Goal: Check status: Check status

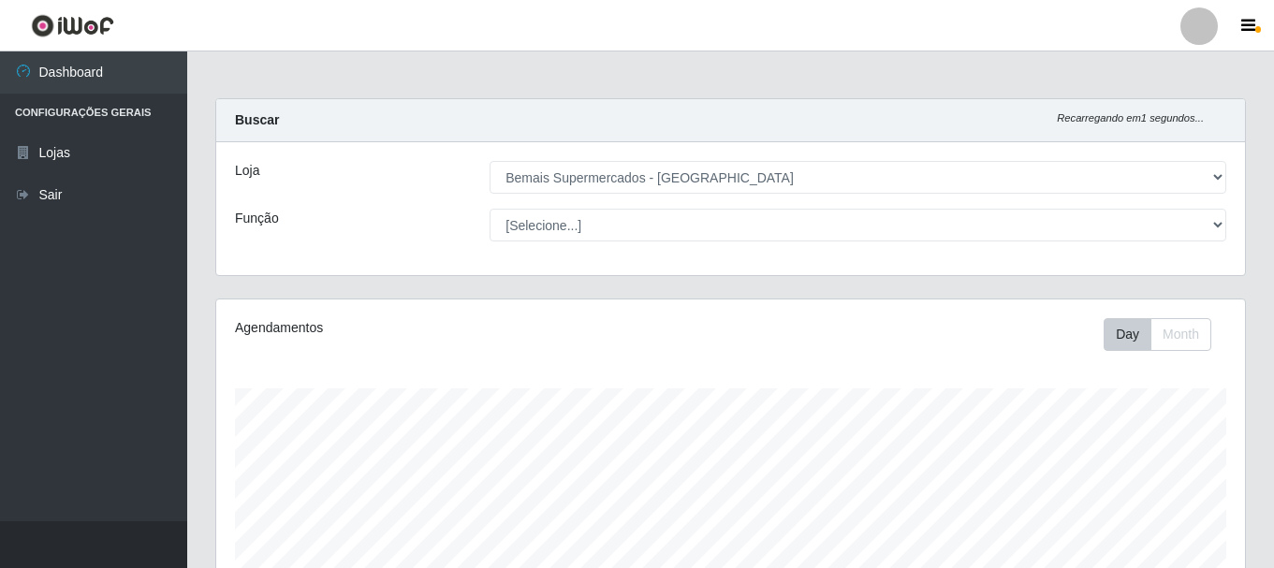
select select "249"
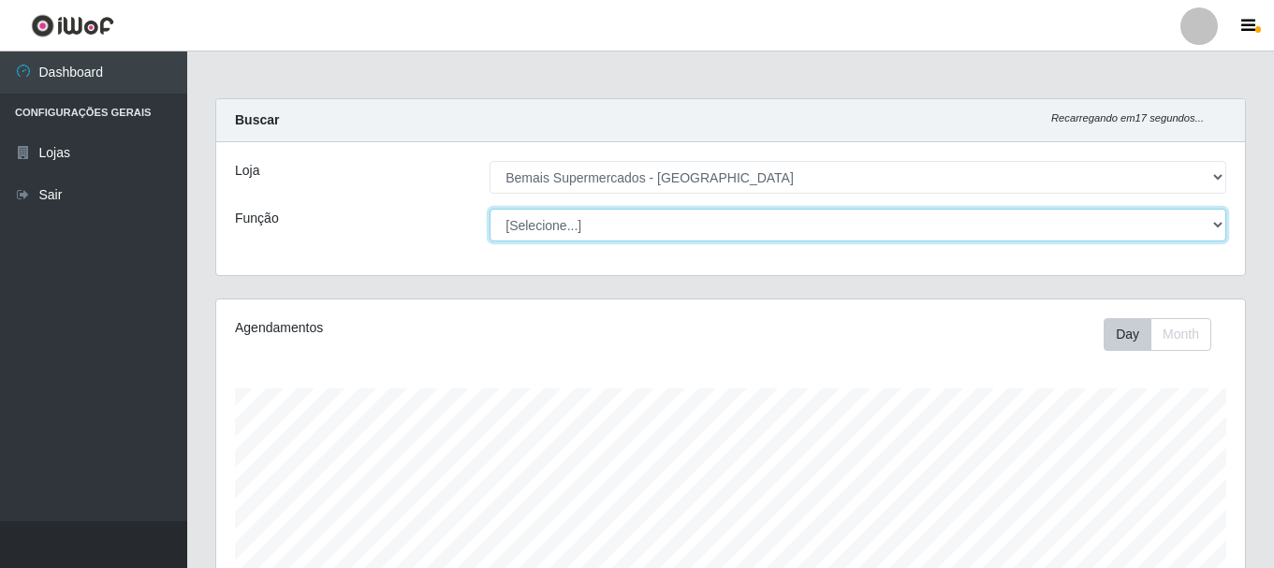
drag, startPoint x: 1172, startPoint y: 221, endPoint x: 1168, endPoint y: 232, distance: 11.8
click at [1172, 221] on select "[Selecione...] ASG ASG + ASG ++ Auxiliar de Depósito Auxiliar de Depósito + Aux…" at bounding box center [857, 225] width 736 height 33
select select "72"
click at [489, 209] on select "[Selecione...] ASG ASG + ASG ++ Auxiliar de Depósito Auxiliar de Depósito + Aux…" at bounding box center [857, 225] width 736 height 33
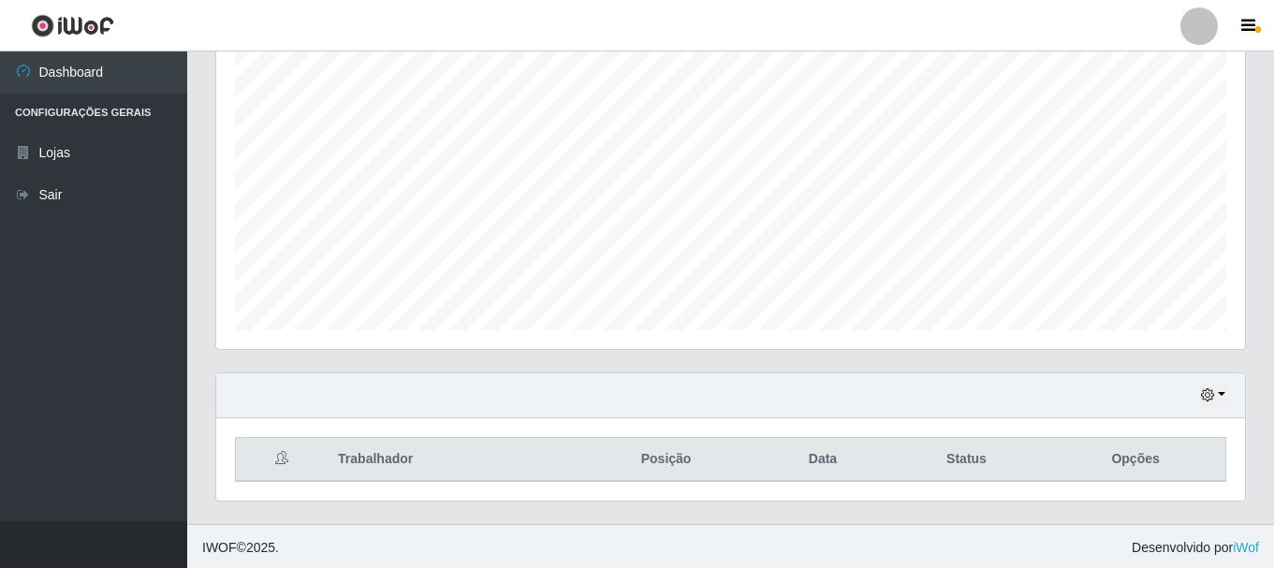
scroll to position [342, 0]
click at [1215, 387] on button "button" at bounding box center [1213, 393] width 26 height 22
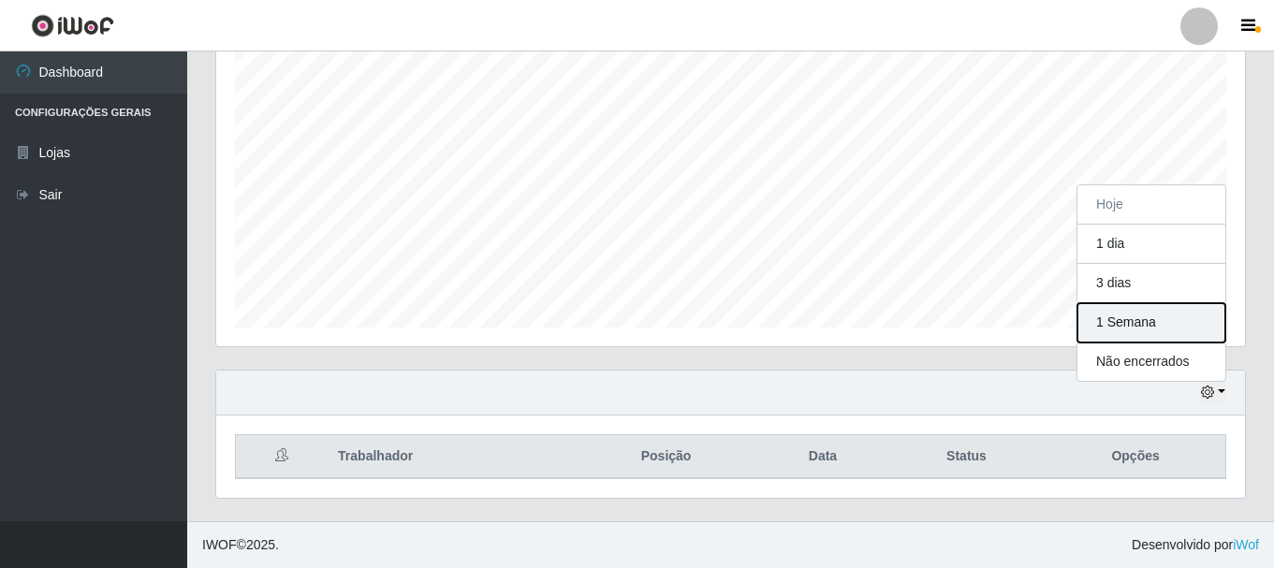
click at [1162, 330] on button "1 Semana" at bounding box center [1151, 322] width 148 height 39
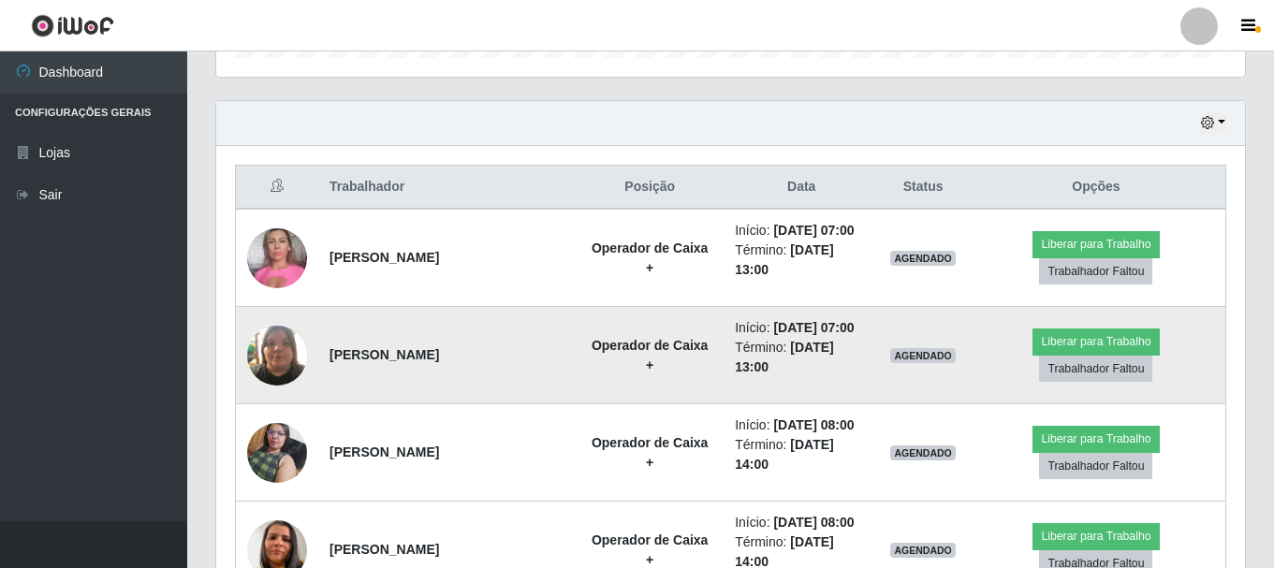
scroll to position [622, 0]
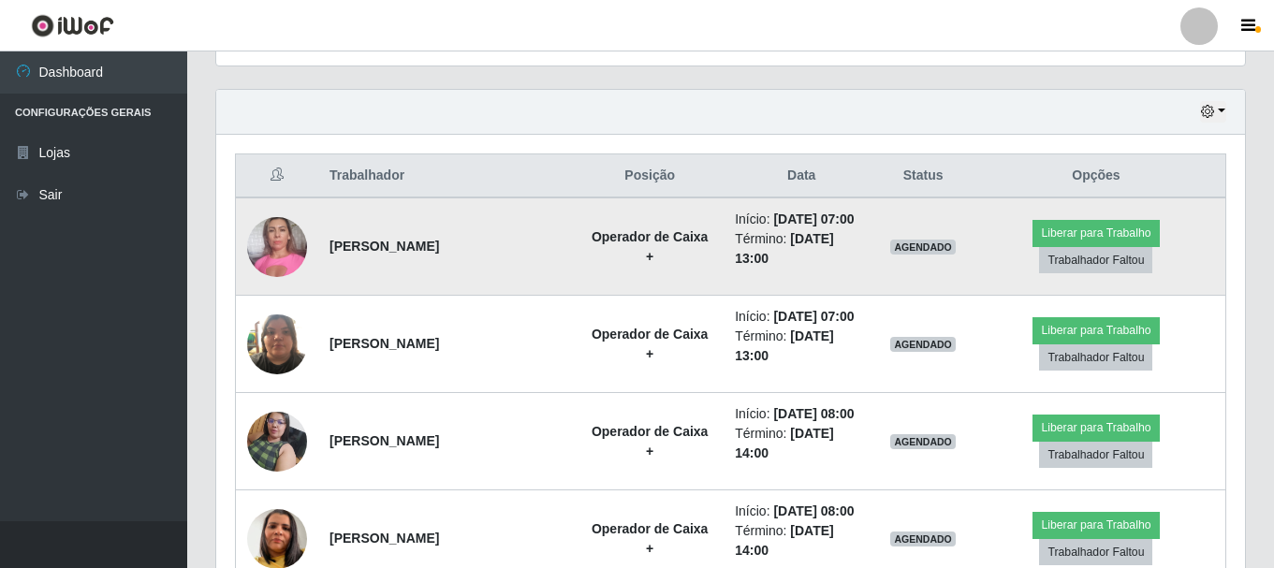
click at [252, 240] on img at bounding box center [277, 247] width 60 height 80
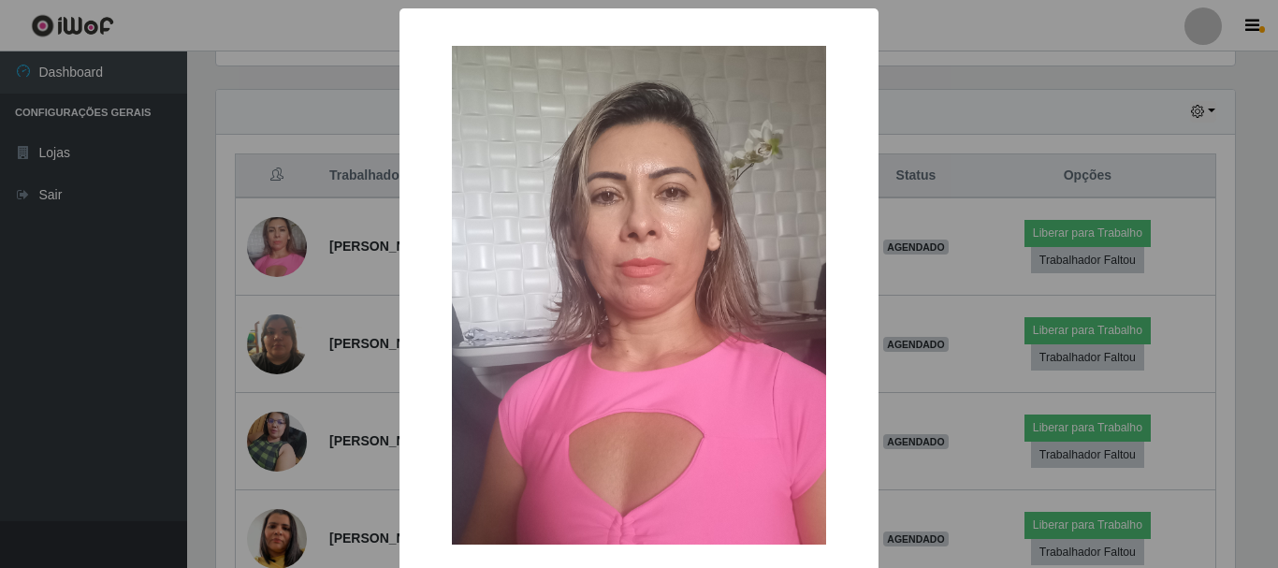
click at [267, 258] on div "× OK Cancel" at bounding box center [639, 284] width 1278 height 568
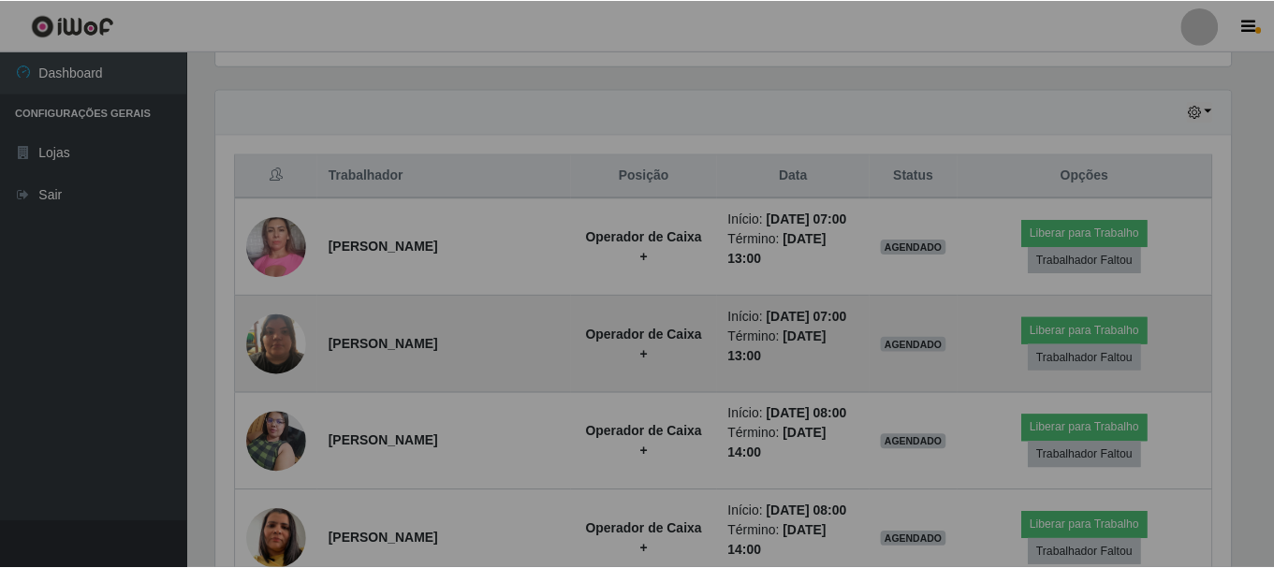
scroll to position [388, 1028]
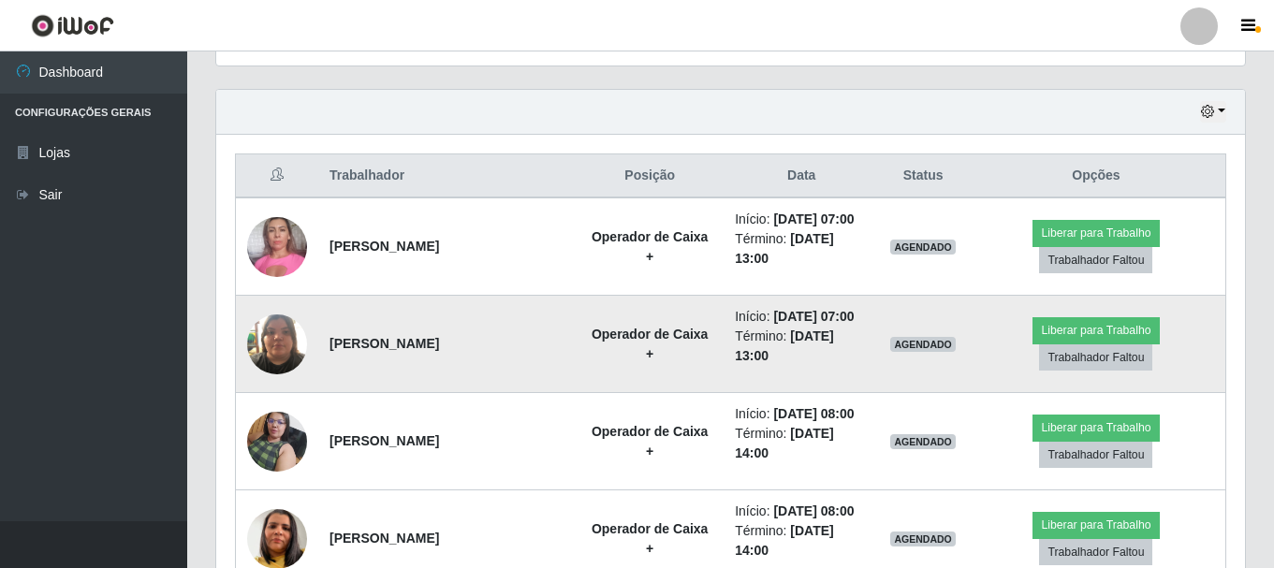
click at [268, 350] on img at bounding box center [277, 344] width 60 height 80
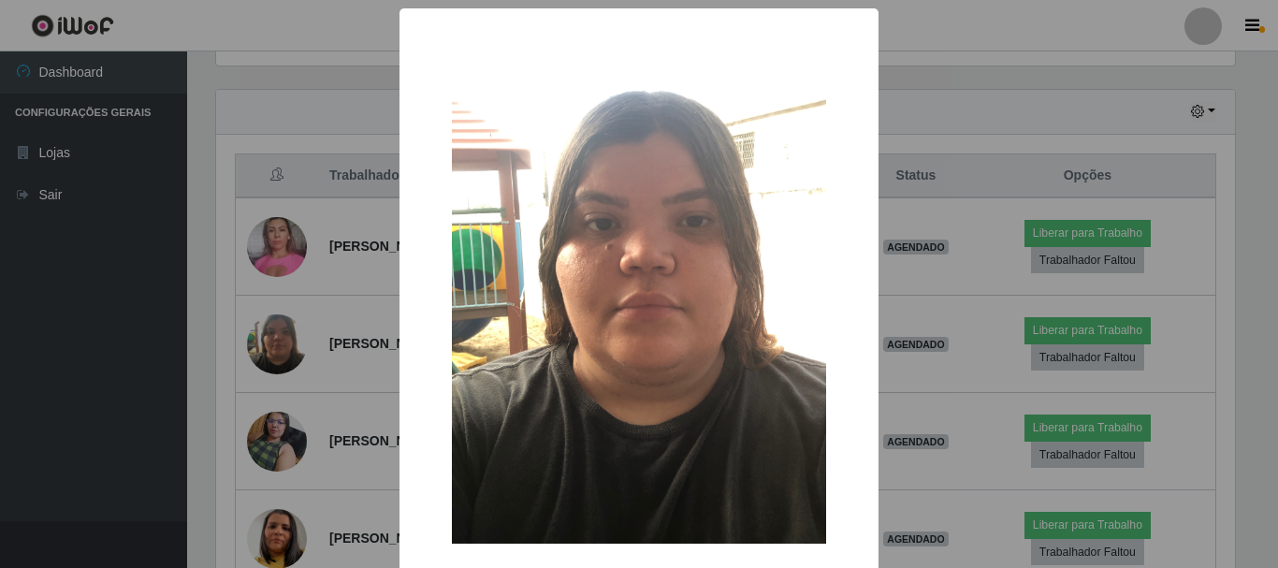
click at [269, 350] on div "× OK Cancel" at bounding box center [639, 284] width 1278 height 568
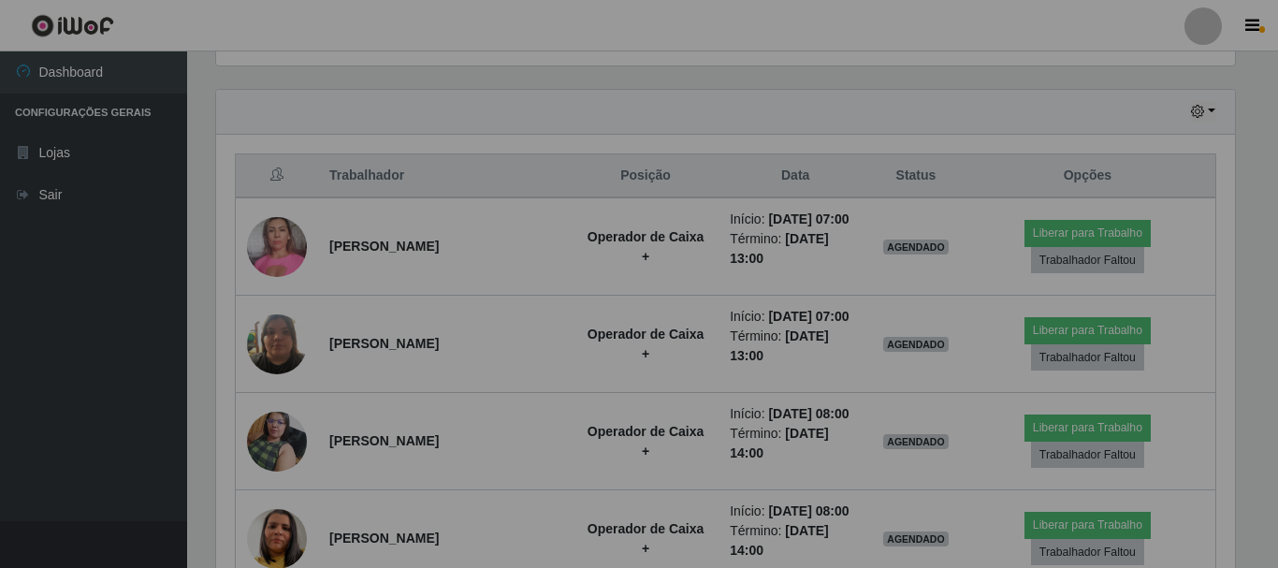
scroll to position [388, 1028]
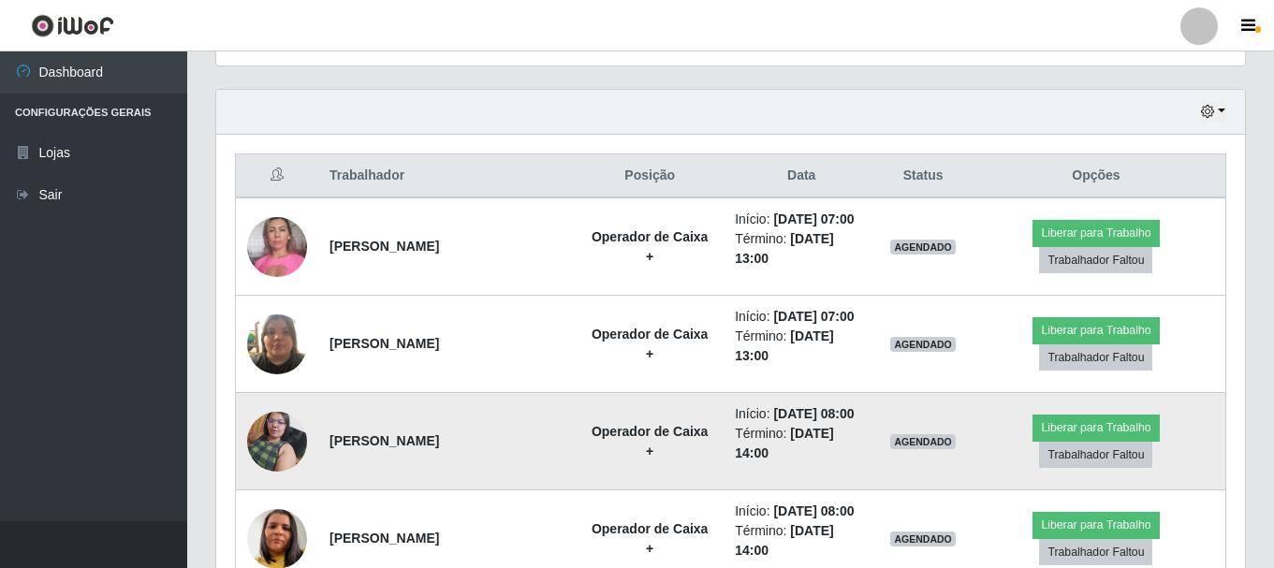
click at [273, 444] on img at bounding box center [277, 441] width 60 height 80
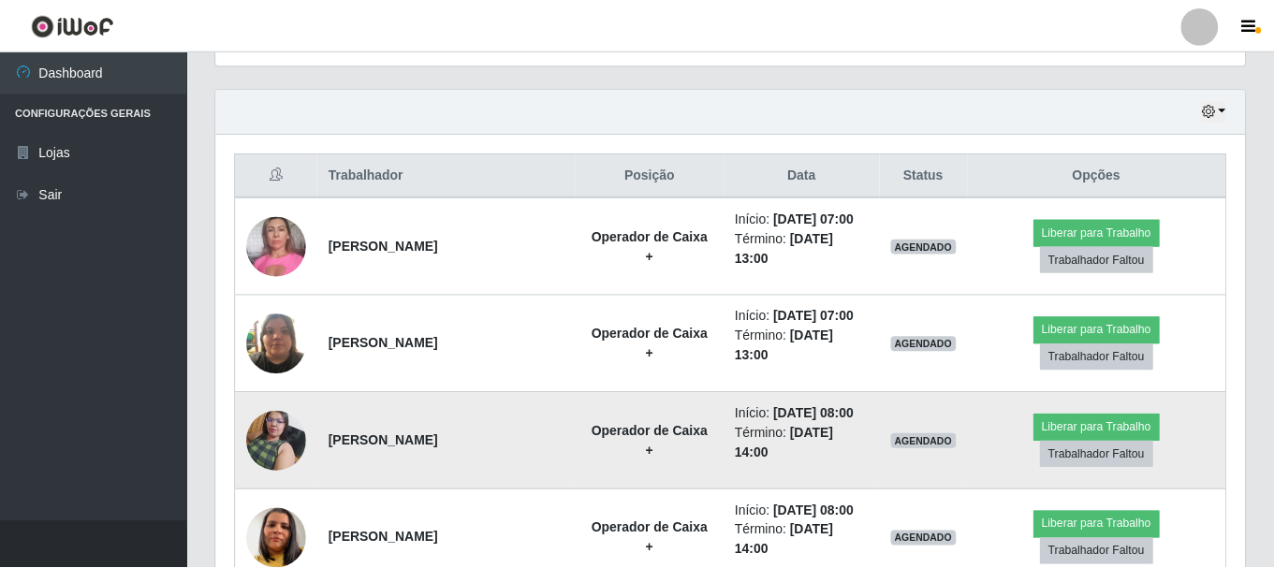
scroll to position [388, 1019]
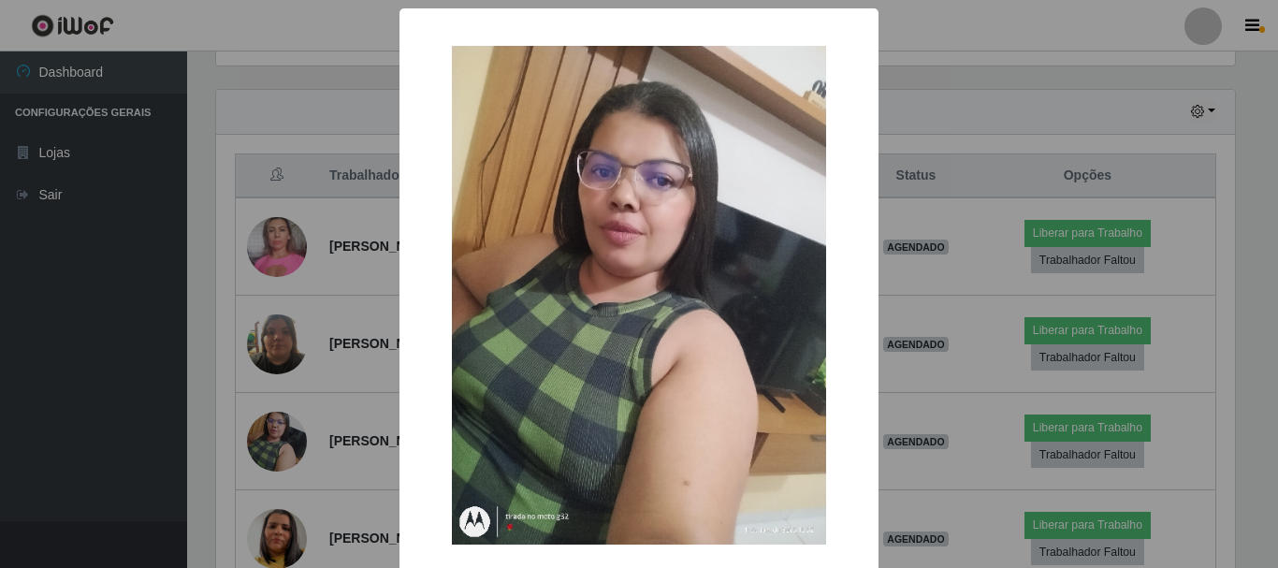
click at [275, 443] on div "× OK Cancel" at bounding box center [639, 284] width 1278 height 568
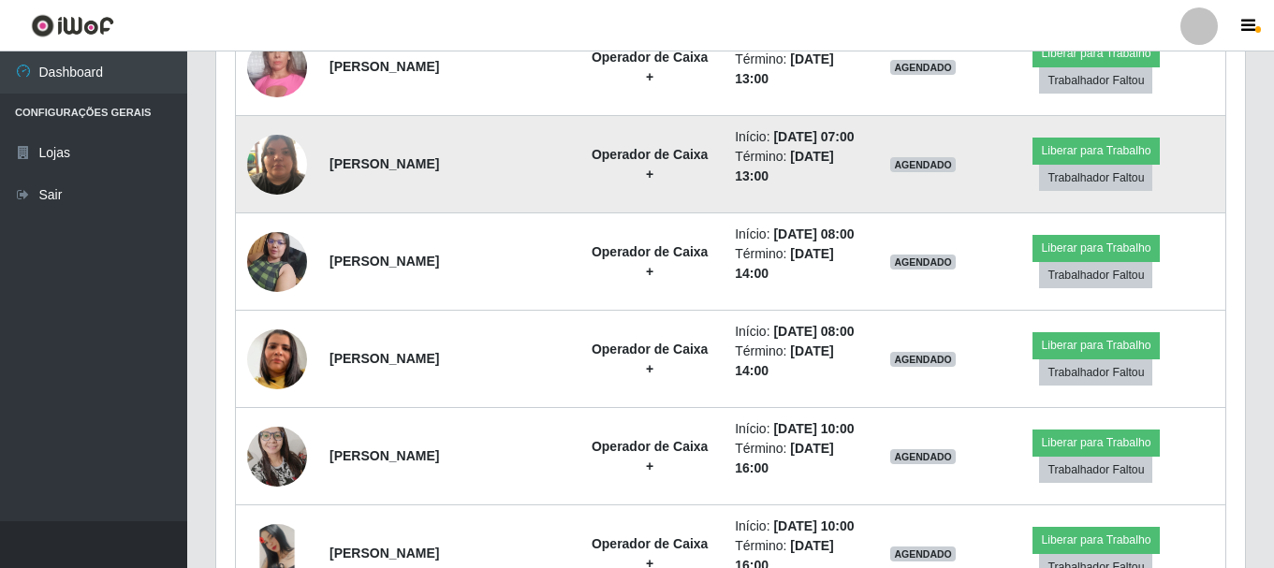
scroll to position [809, 0]
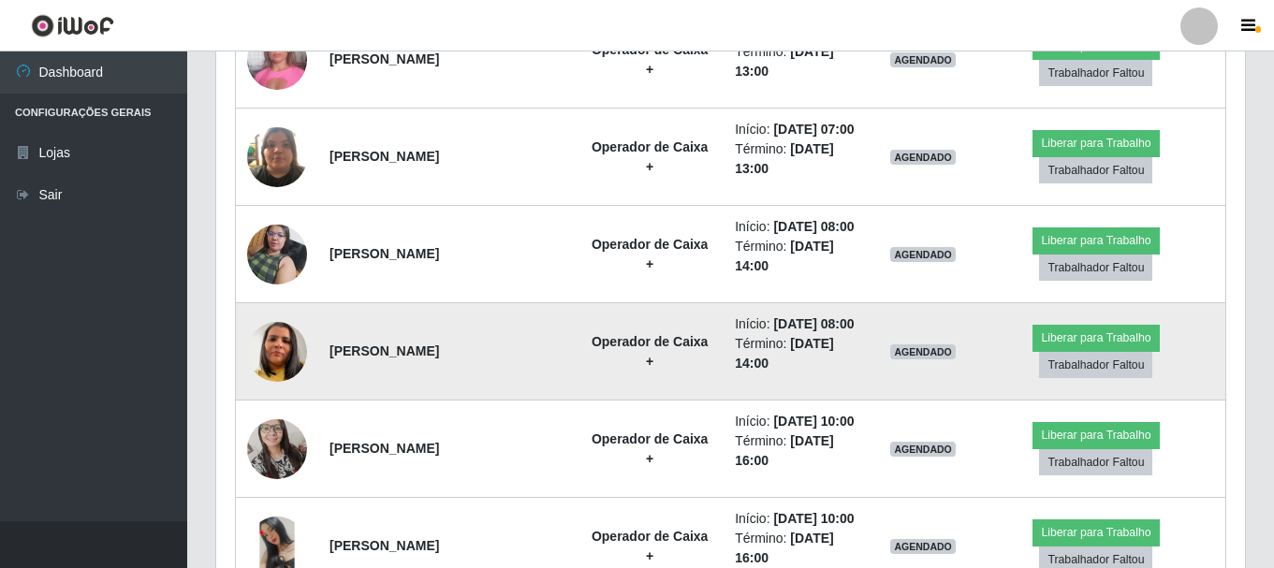
click at [277, 351] on img at bounding box center [277, 351] width 60 height 107
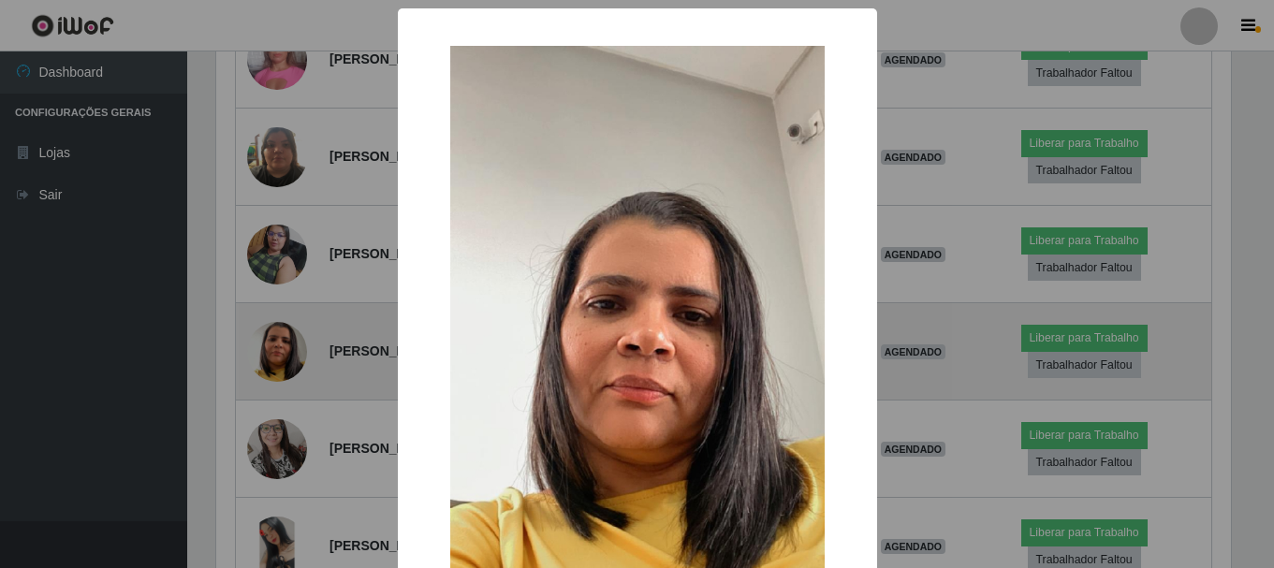
scroll to position [388, 1019]
click at [277, 351] on div "× OK Cancel" at bounding box center [639, 284] width 1278 height 568
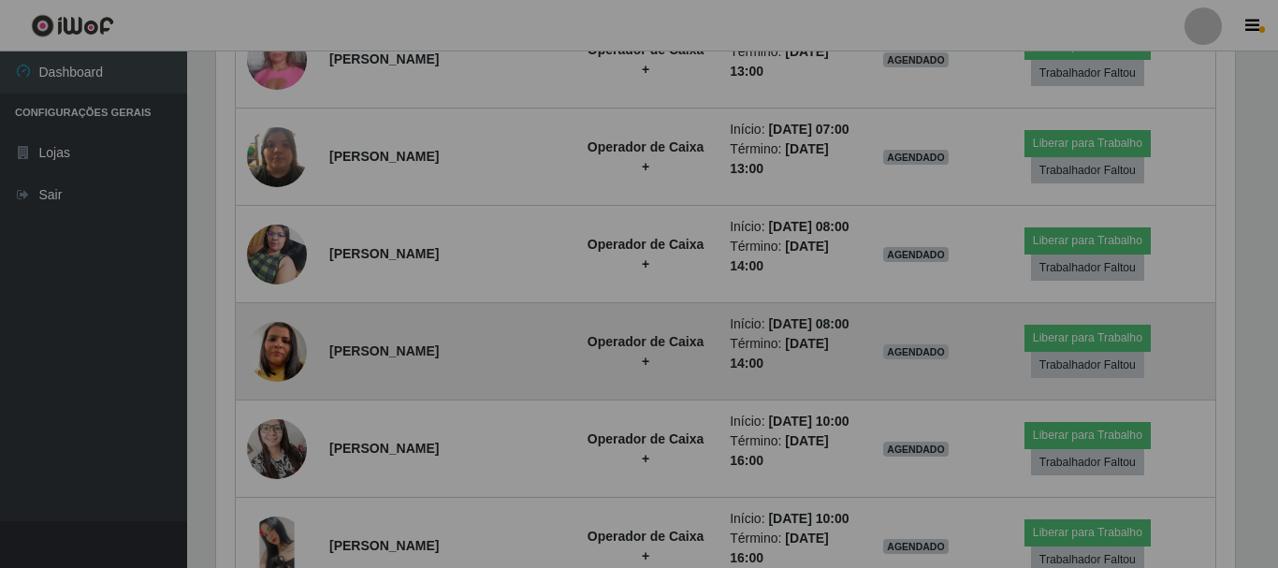
scroll to position [388, 1028]
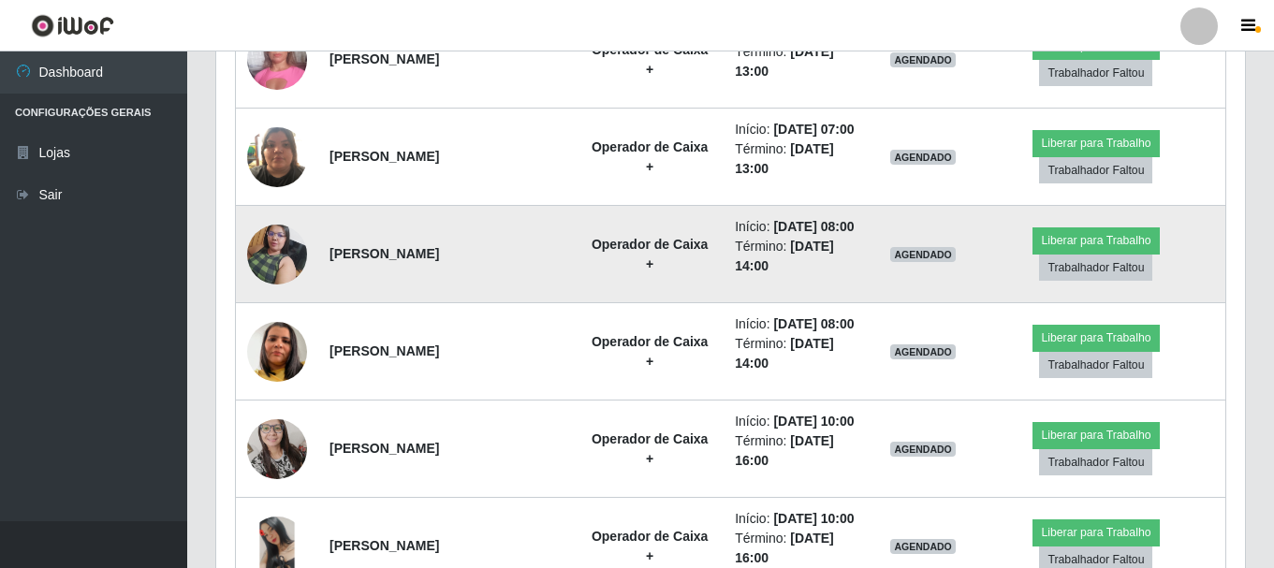
click at [275, 262] on img at bounding box center [277, 254] width 60 height 80
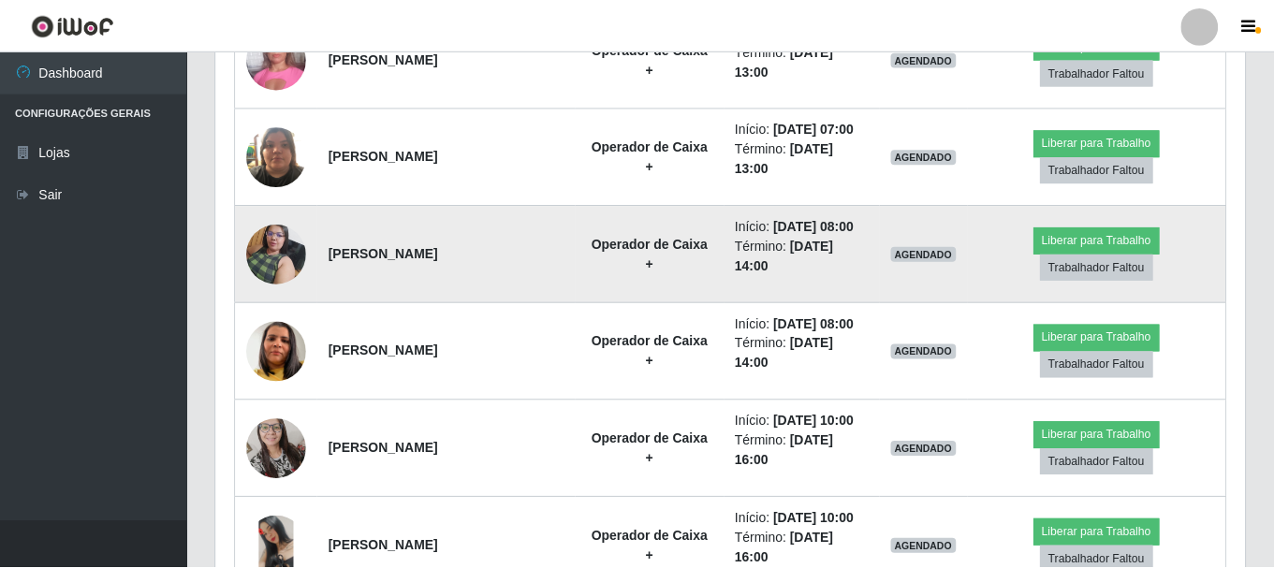
scroll to position [388, 1019]
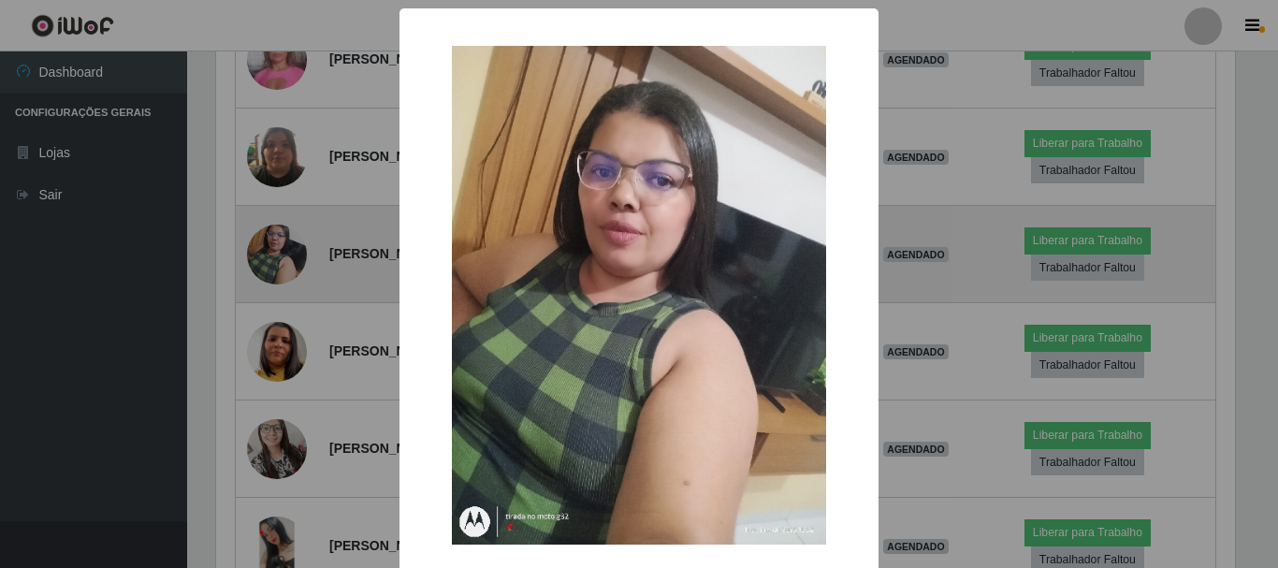
click at [275, 262] on div "× OK Cancel" at bounding box center [639, 284] width 1278 height 568
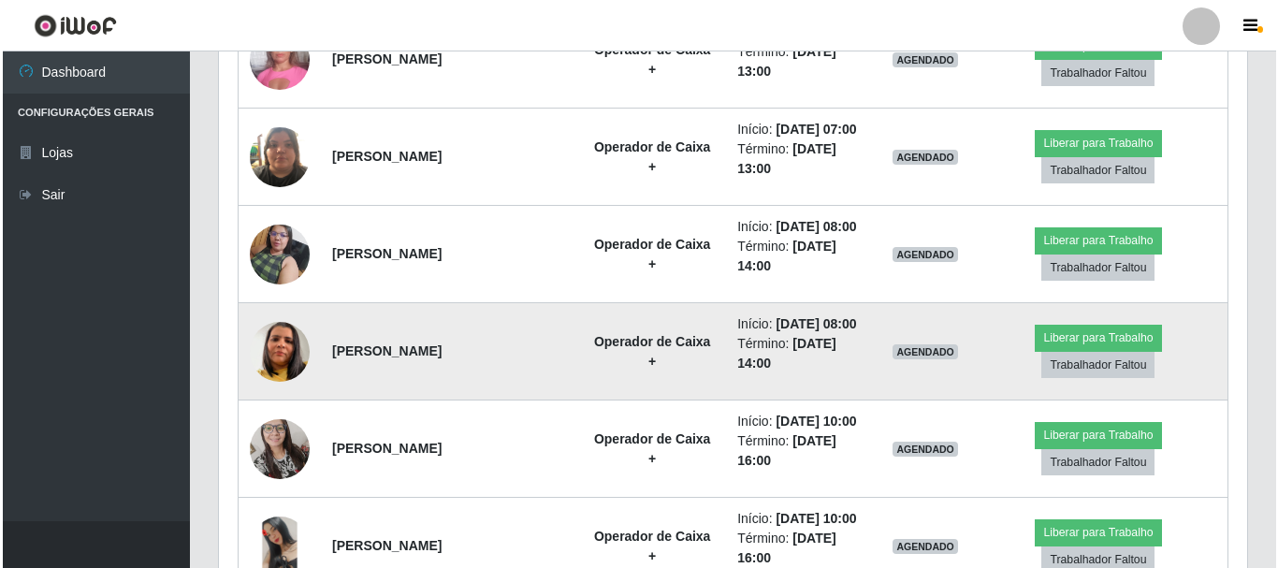
scroll to position [388, 1028]
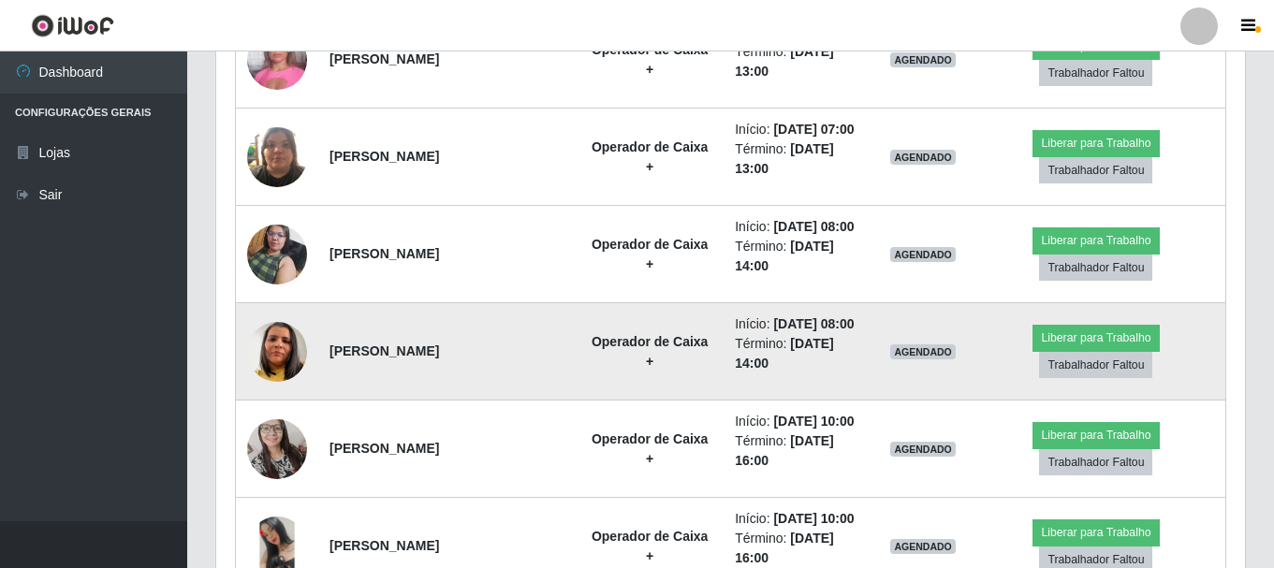
click at [283, 344] on img at bounding box center [277, 351] width 60 height 107
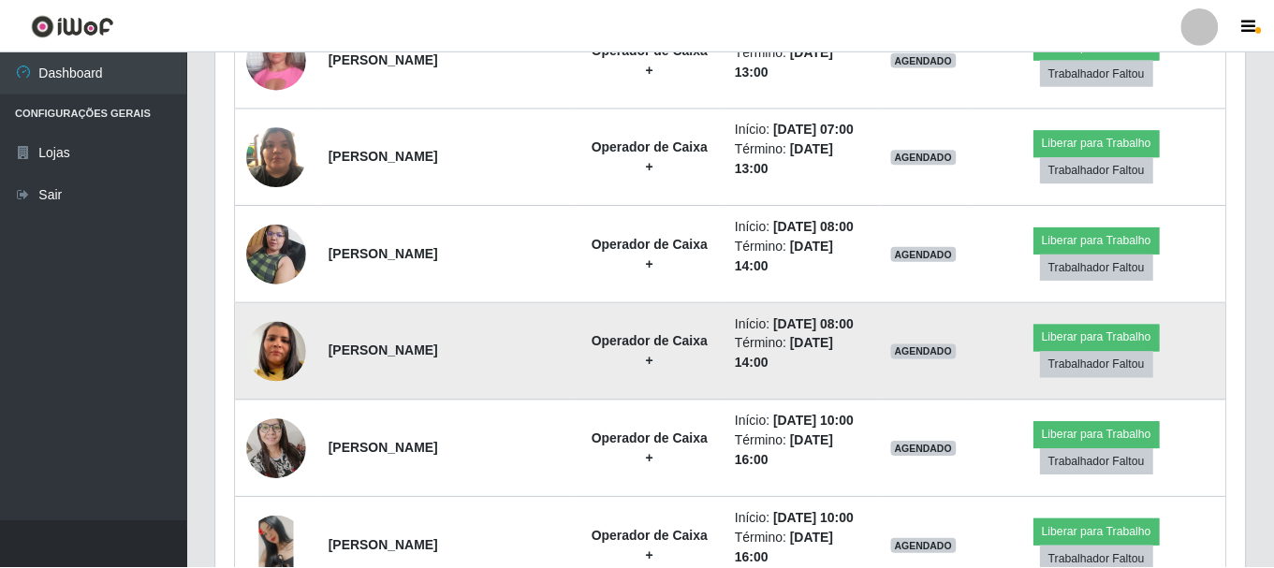
scroll to position [388, 1019]
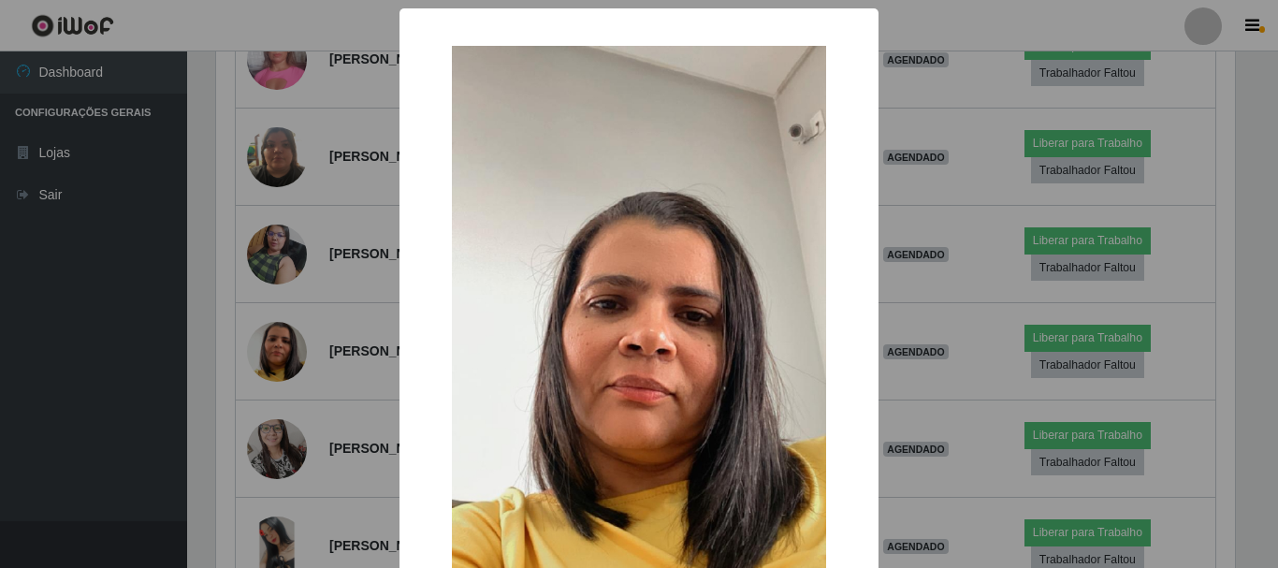
click at [270, 346] on div "× OK Cancel" at bounding box center [639, 284] width 1278 height 568
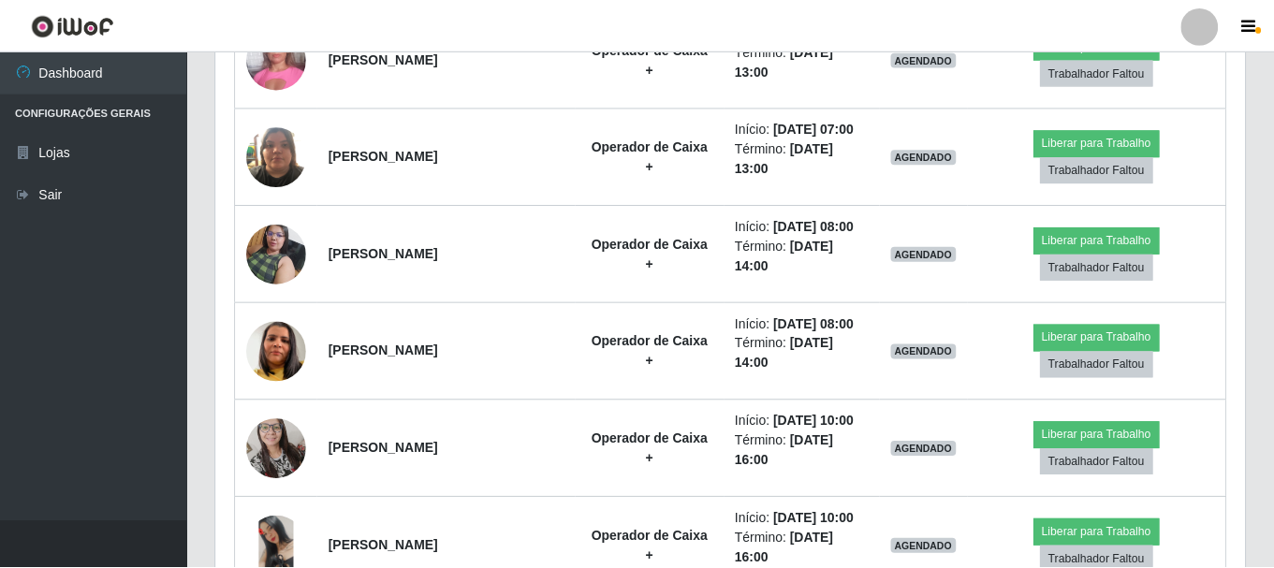
scroll to position [388, 1028]
